Goal: Task Accomplishment & Management: Manage account settings

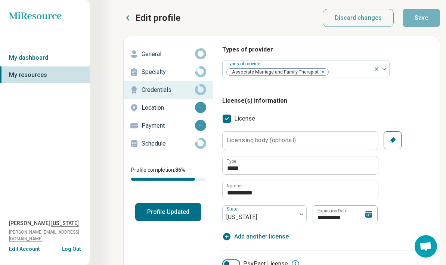
click at [369, 215] on icon at bounding box center [368, 214] width 9 height 9
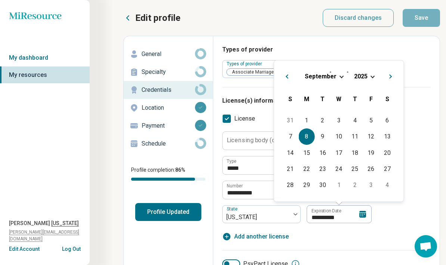
click at [371, 76] on span "Choose Date" at bounding box center [373, 76] width 4 height 4
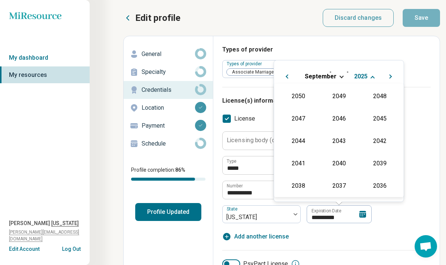
scroll to position [135, 0]
click at [299, 142] on div "2026" at bounding box center [298, 140] width 36 height 13
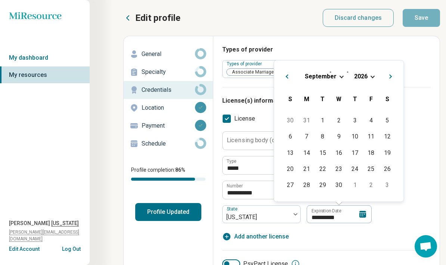
click at [427, 149] on div "**********" at bounding box center [326, 178] width 209 height 92
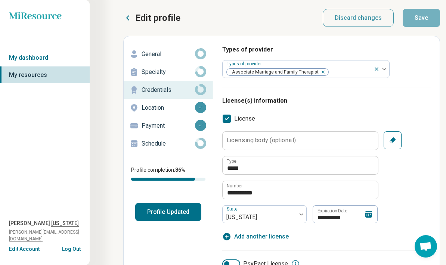
click at [366, 216] on icon at bounding box center [369, 214] width 7 height 7
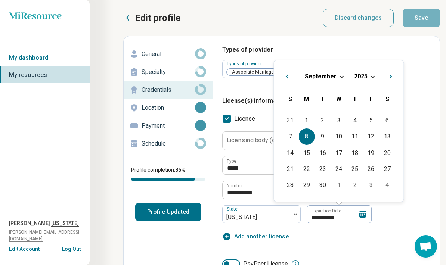
click at [310, 139] on div "8" at bounding box center [307, 137] width 16 height 16
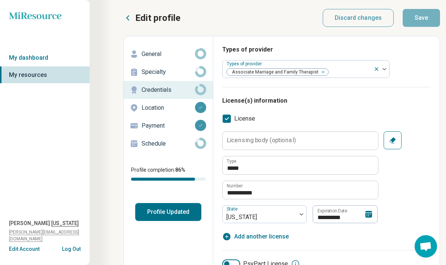
click at [369, 218] on icon at bounding box center [369, 214] width 7 height 7
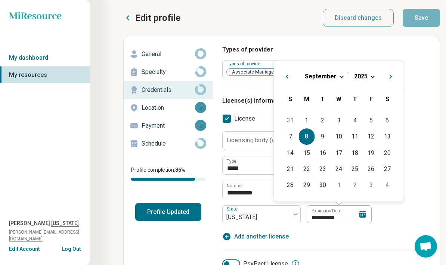
click at [367, 75] on span "2025" at bounding box center [360, 76] width 13 height 7
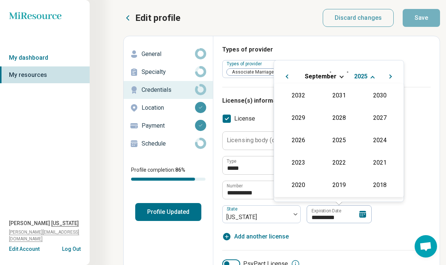
click at [297, 143] on div "2026" at bounding box center [298, 140] width 36 height 13
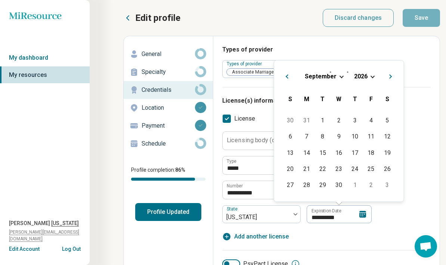
click at [370, 138] on div "11" at bounding box center [371, 137] width 16 height 16
type textarea "*"
type input "**********"
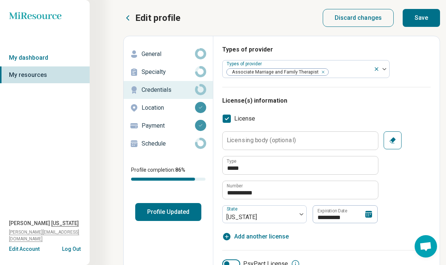
click at [431, 15] on button "Save" at bounding box center [421, 18] width 37 height 18
type textarea "*"
click at [75, 250] on button "Log Out" at bounding box center [71, 249] width 19 height 6
click at [70, 249] on button "Log Out" at bounding box center [71, 249] width 19 height 6
click at [71, 248] on button "Log Out" at bounding box center [71, 249] width 19 height 6
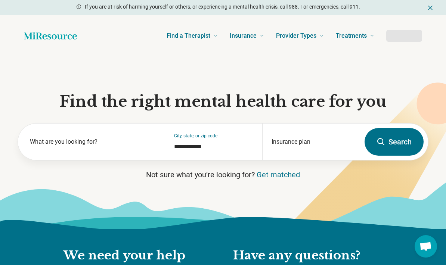
click at [73, 248] on h2 "We need your help" at bounding box center [141, 256] width 155 height 16
